Goal: Task Accomplishment & Management: Complete application form

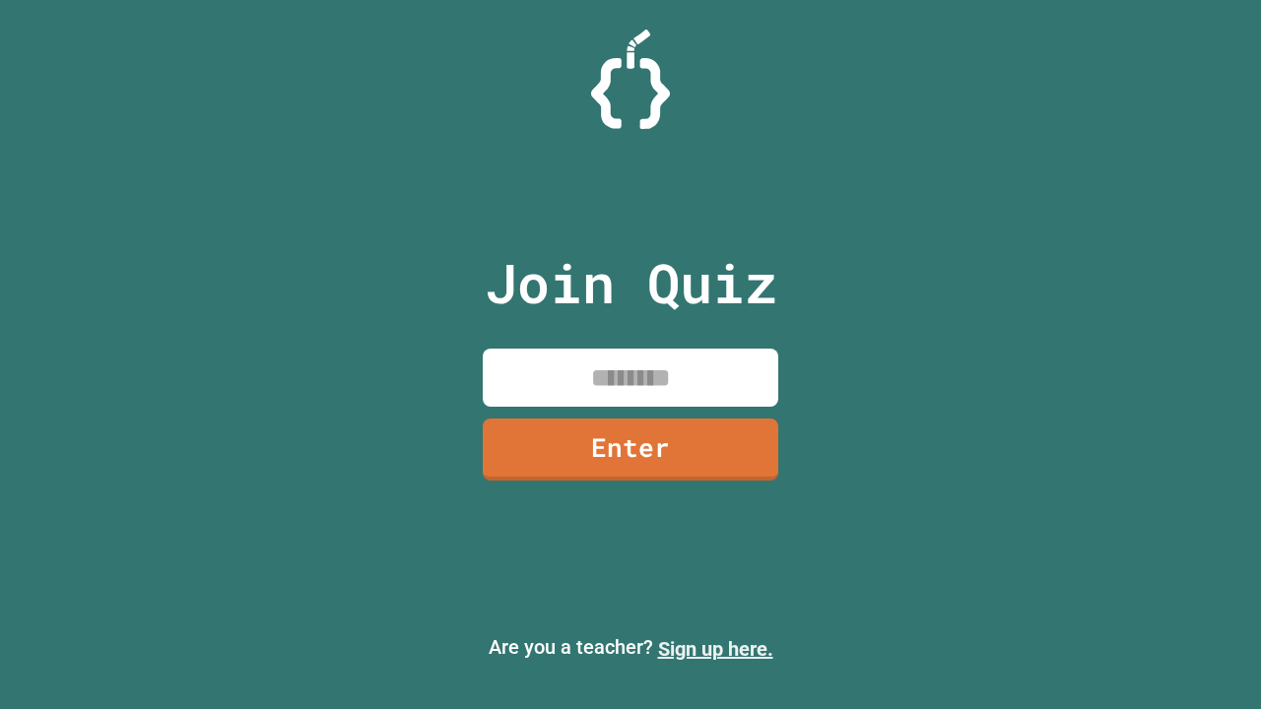
click at [715, 649] on link "Sign up here." at bounding box center [715, 649] width 115 height 24
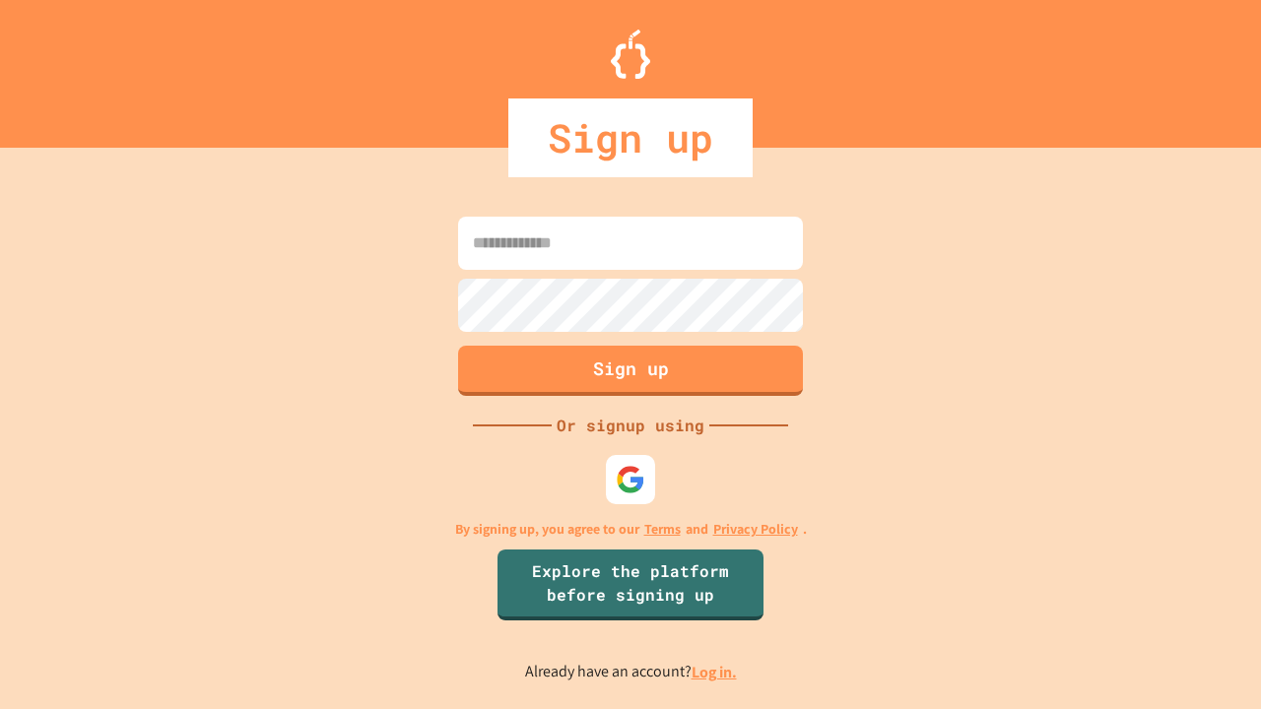
click at [715, 672] on link "Log in." at bounding box center [713, 672] width 45 height 21
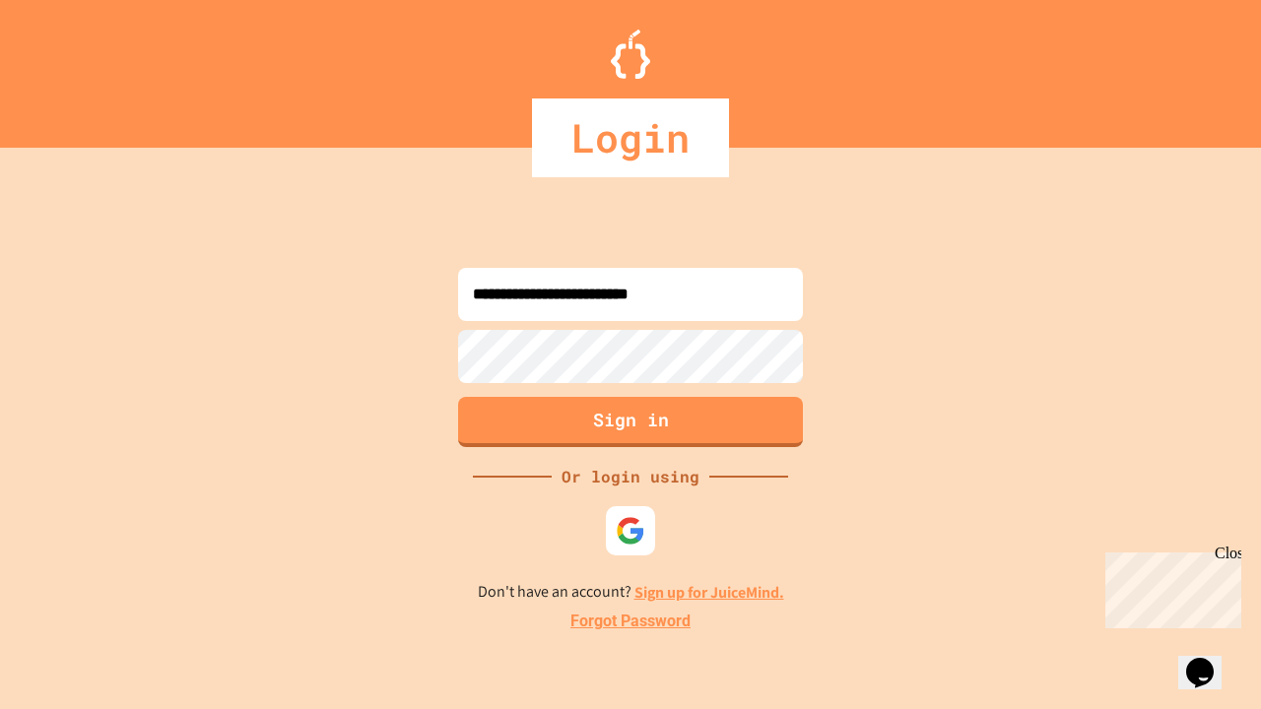
type input "**********"
